Goal: Task Accomplishment & Management: Use online tool/utility

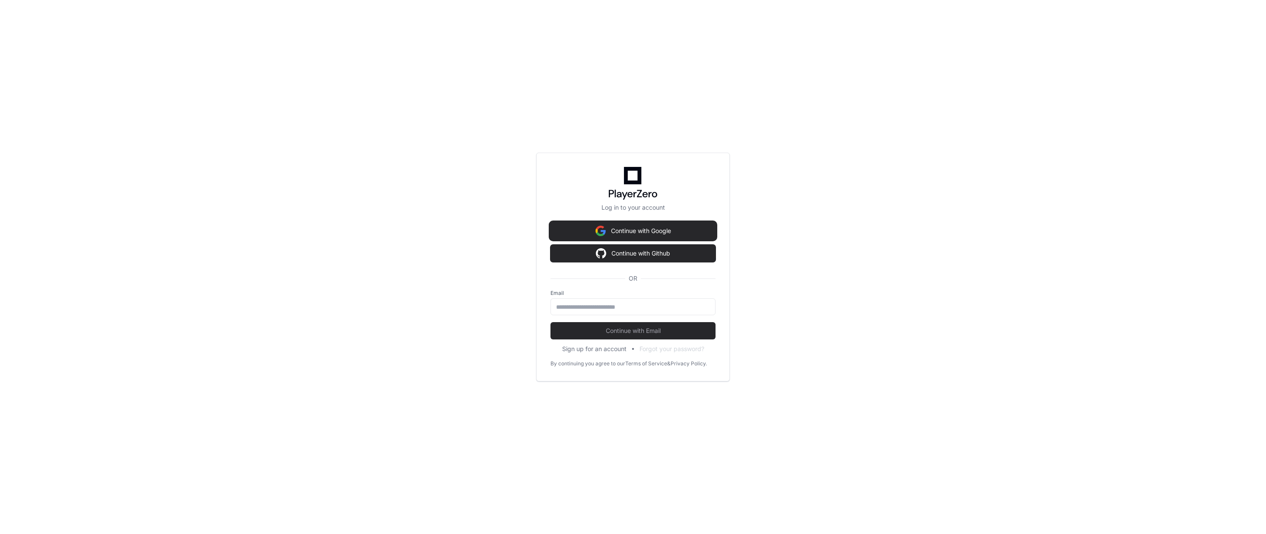
click at [653, 231] on button "Continue with Google" at bounding box center [633, 230] width 165 height 17
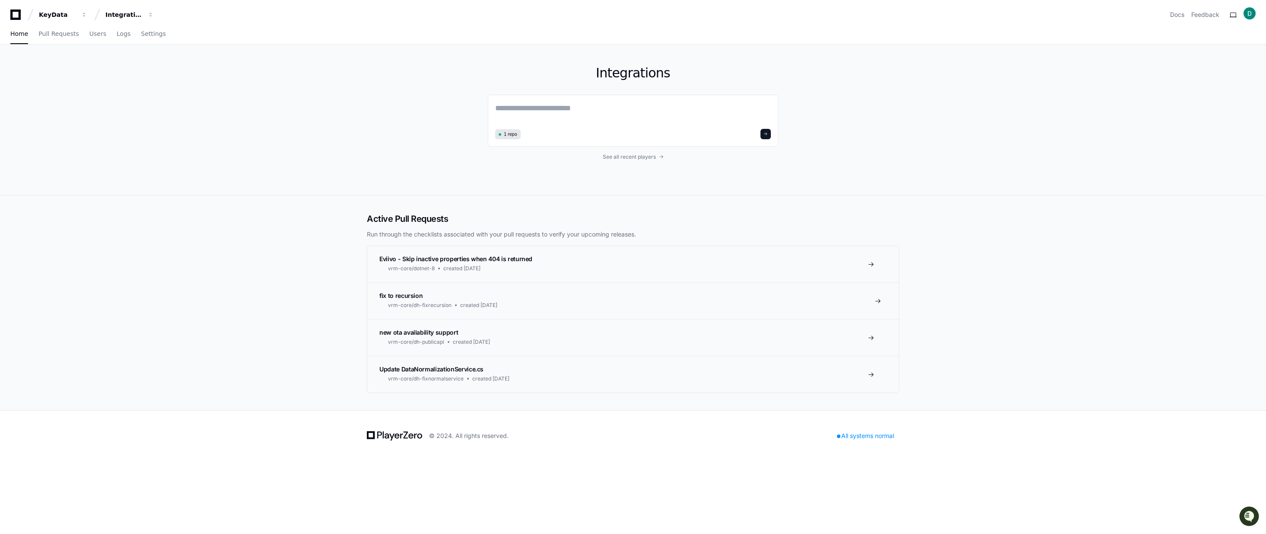
click at [408, 295] on span "fix to recursion" at bounding box center [400, 295] width 43 height 7
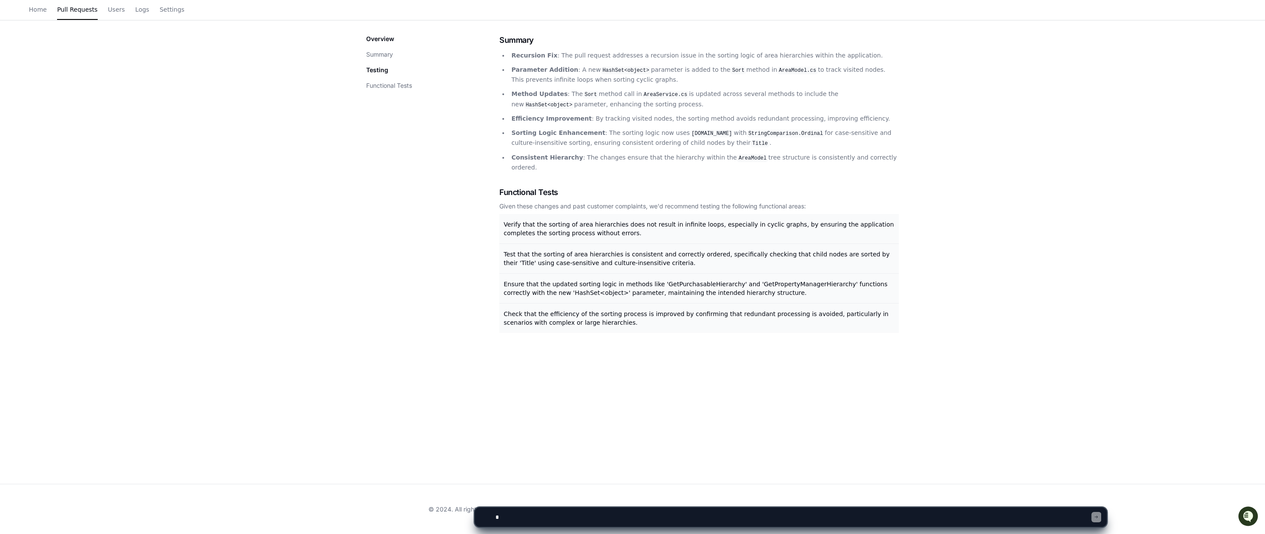
scroll to position [116, 0]
click at [554, 515] on textarea at bounding box center [792, 516] width 597 height 19
type textarea "**********"
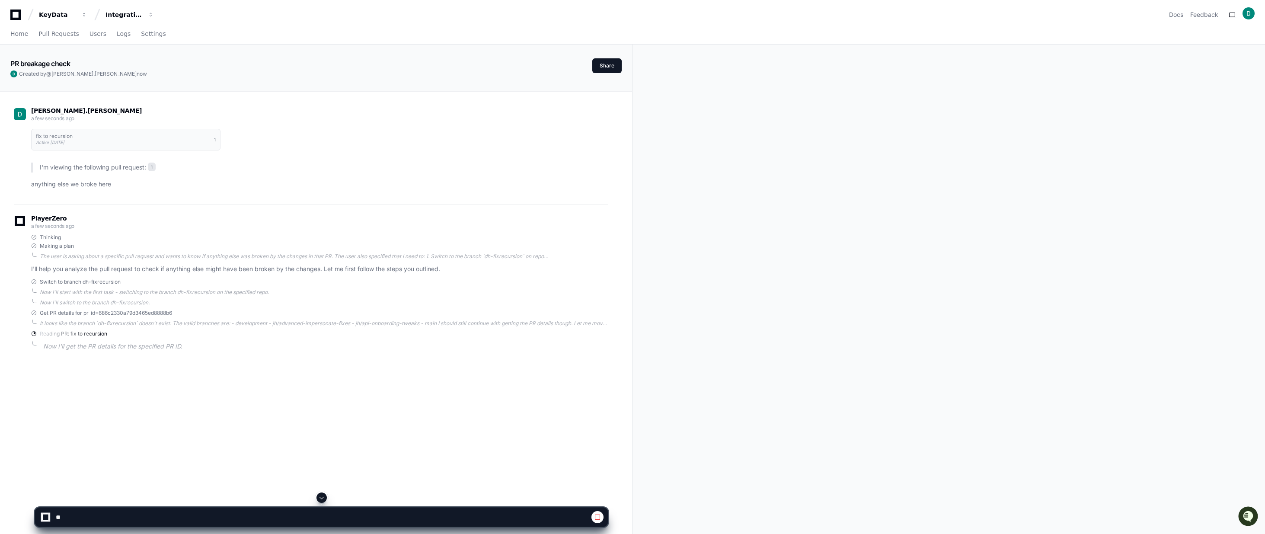
click at [724, 46] on div "PR breakage check Created by @ [PERSON_NAME].[PERSON_NAME] now Share [PERSON_NA…" at bounding box center [632, 360] width 1265 height 630
